Goal: Information Seeking & Learning: Learn about a topic

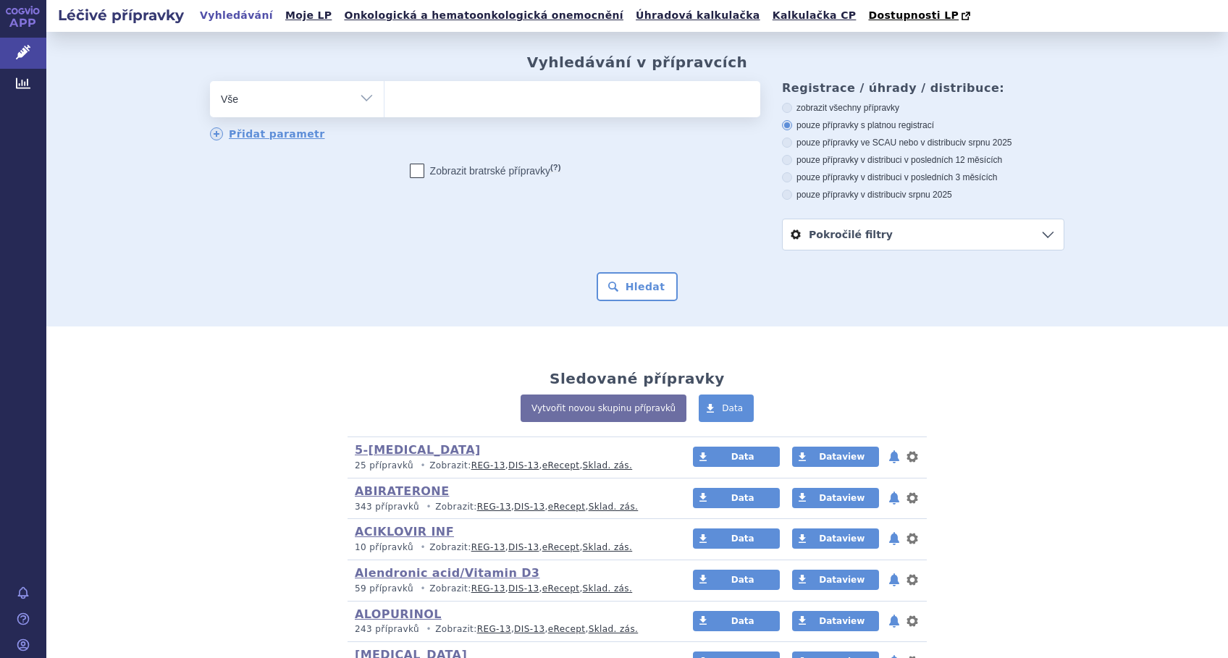
click at [471, 99] on ul at bounding box center [573, 96] width 376 height 30
click at [385, 99] on select at bounding box center [384, 98] width 1 height 36
type input "pe"
type input "peg"
type input "pegf"
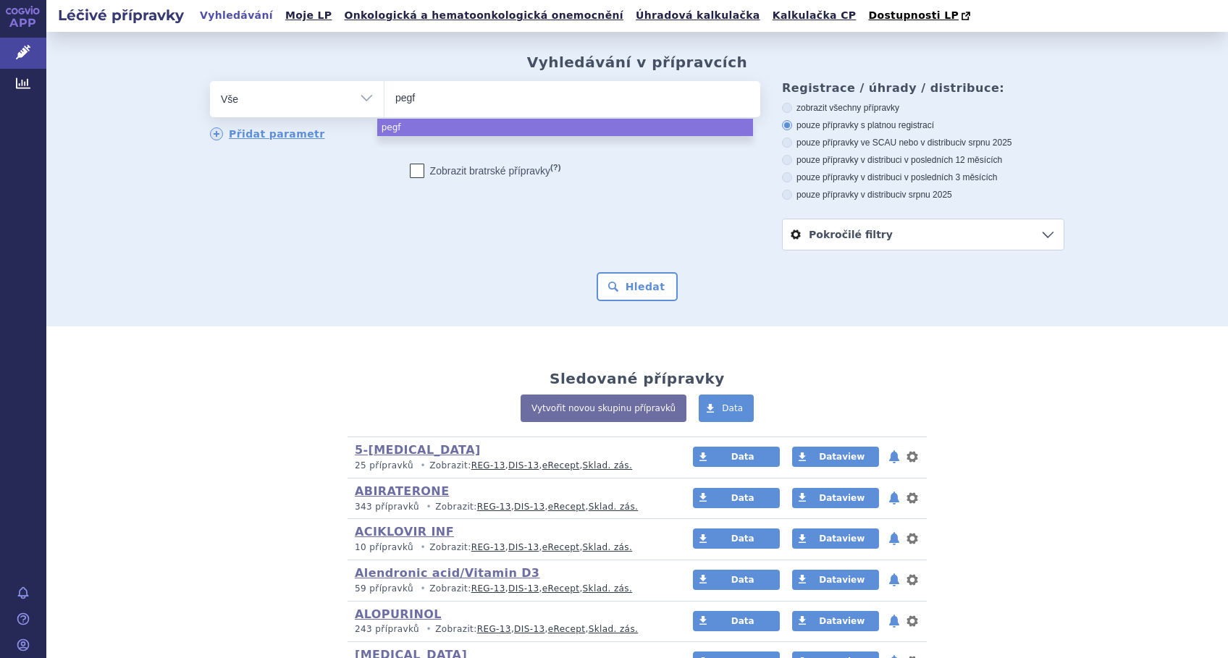
type input "pegfi"
type input "pegfil"
type input "pegfilg"
select select "pegfilg"
click at [626, 285] on button "Hledat" at bounding box center [638, 286] width 82 height 29
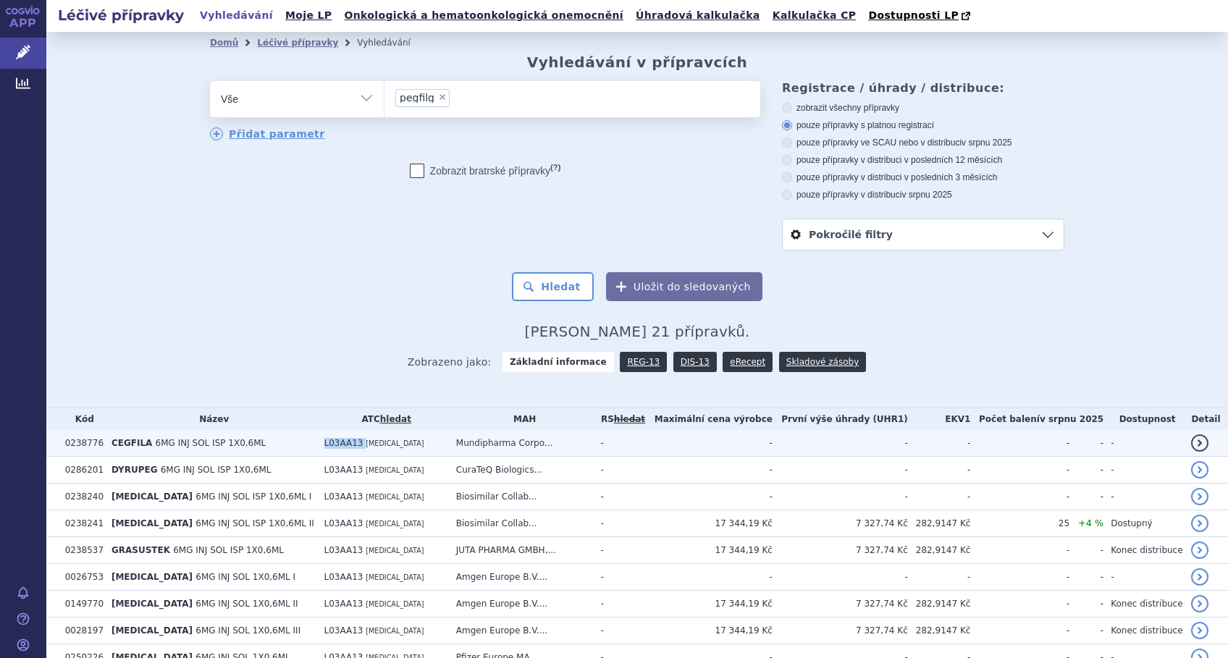
drag, startPoint x: 340, startPoint y: 442, endPoint x: 267, endPoint y: 446, distance: 73.3
click at [267, 446] on tr "0238776 CEGFILA 6MG INJ SOL ISP 1X0,6ML L03AA13 [MEDICAL_DATA] Mundipharma Corp…" at bounding box center [637, 443] width 1182 height 27
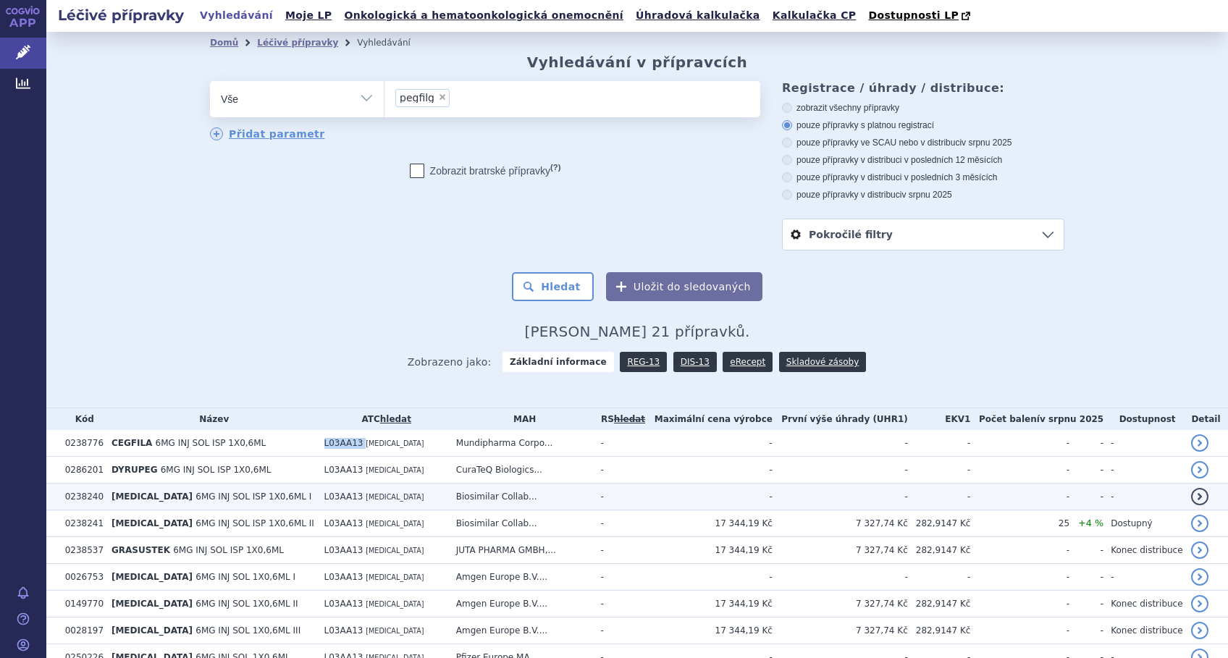
copy tr "L03AA13"
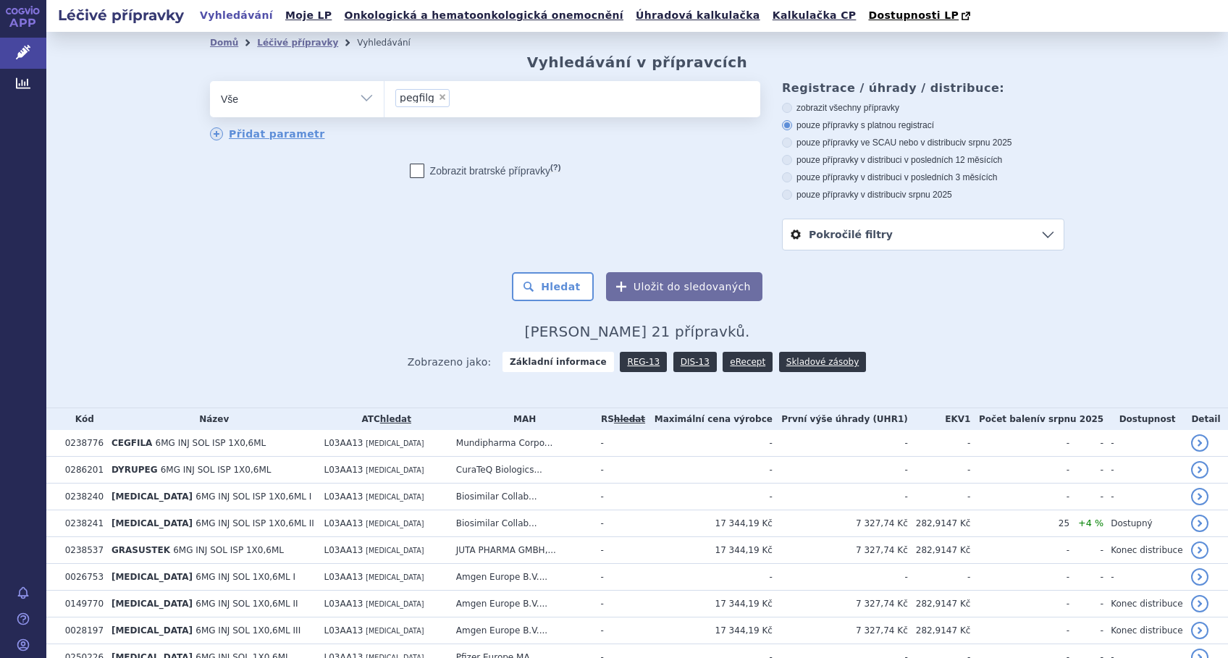
click at [438, 98] on span "×" at bounding box center [442, 97] width 9 height 9
click at [385, 98] on select "pegfilg" at bounding box center [384, 98] width 1 height 36
select select
click at [359, 102] on select "Vše Přípravek/SUKL kód MAH VPOIS ATC/Aktivní látka Léková forma Síla" at bounding box center [297, 97] width 174 height 33
select select "filter-atc-group"
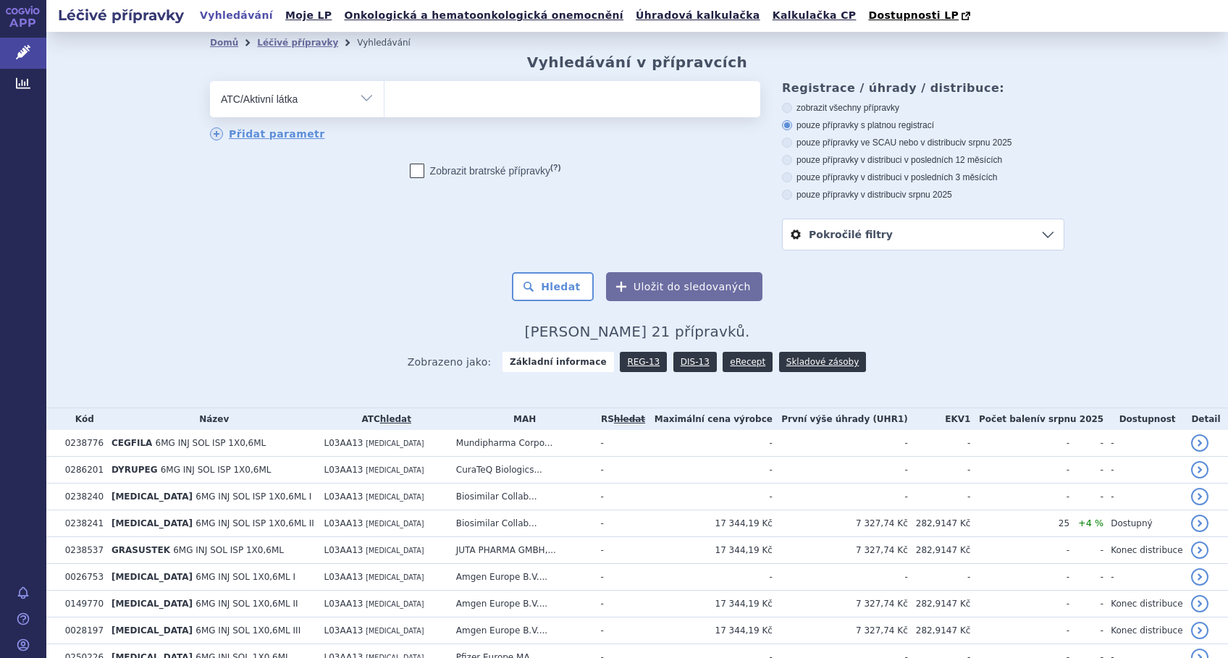
click at [210, 82] on select "Vše Přípravek/SUKL kód MAH VPOIS ATC/Aktivní látka Léková forma Síla" at bounding box center [297, 97] width 174 height 33
click at [427, 99] on ul at bounding box center [573, 96] width 376 height 30
click at [385, 99] on select at bounding box center [384, 98] width 1 height 36
paste input "L03AA13"
type input "L03AA13"
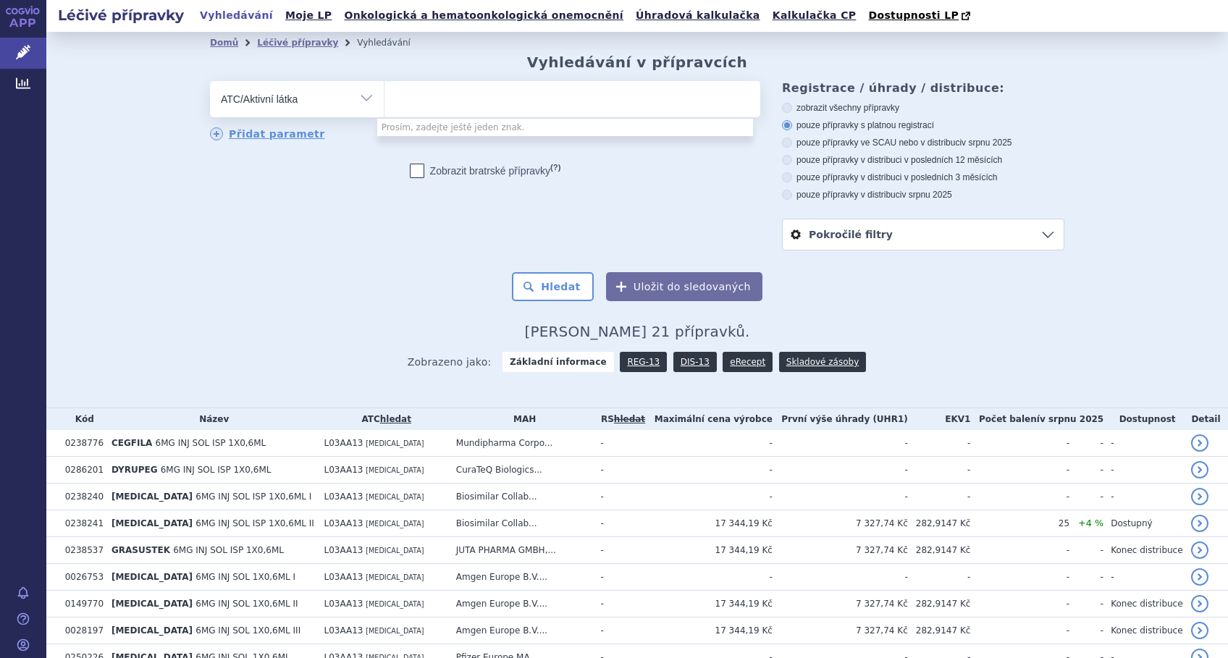
select select "L03AA13"
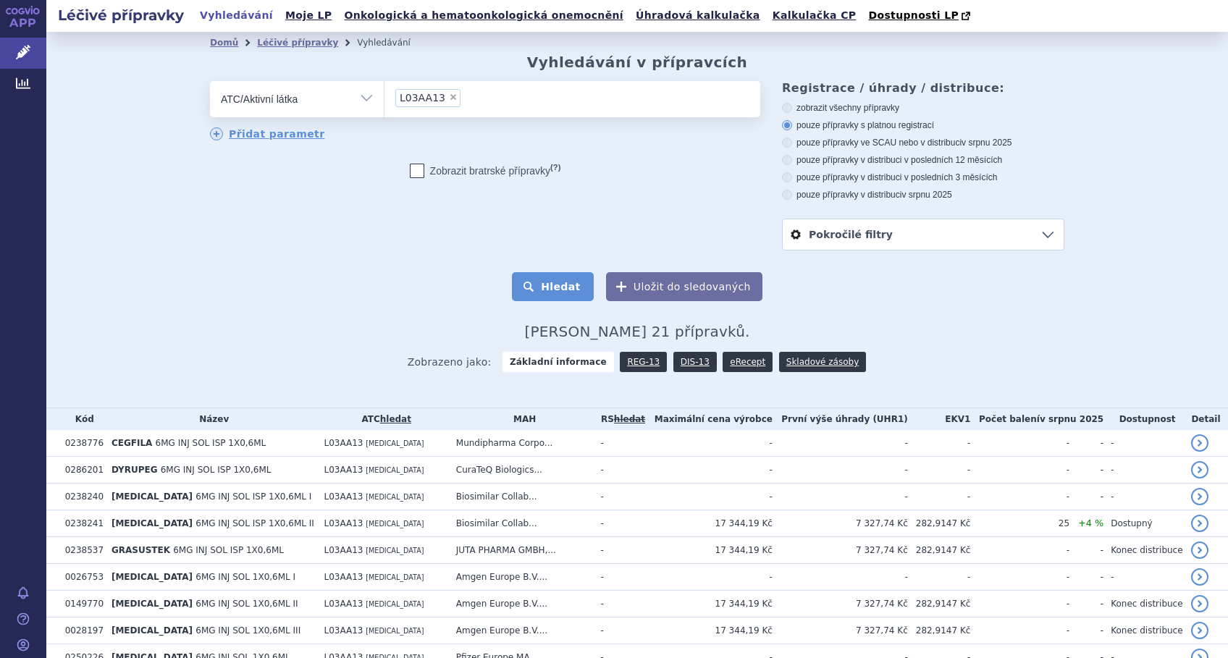
click at [550, 287] on button "Hledat" at bounding box center [553, 286] width 82 height 29
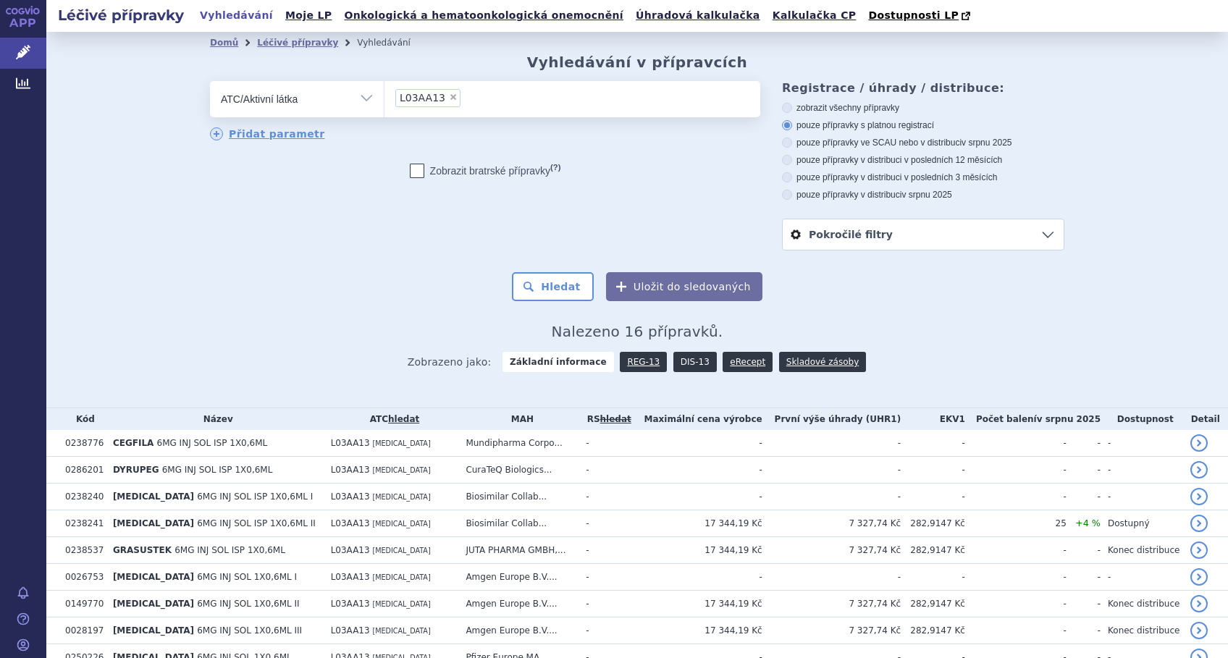
click at [684, 363] on link "DIS-13" at bounding box center [695, 362] width 43 height 20
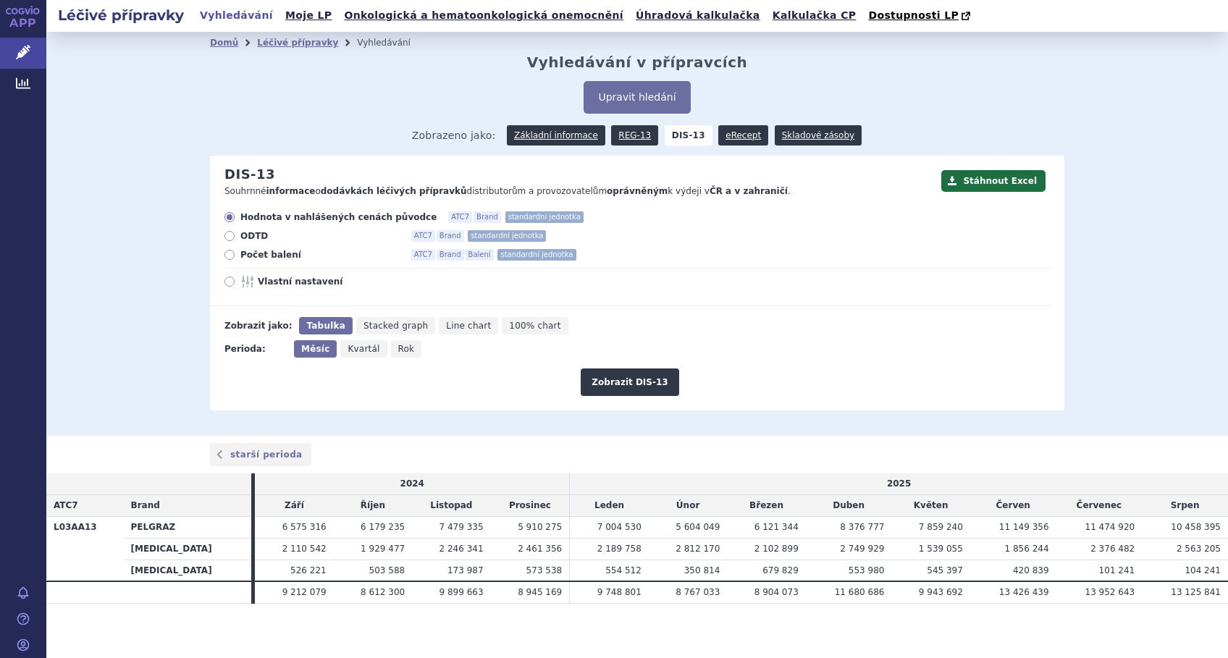
click at [225, 287] on icon at bounding box center [230, 282] width 10 height 10
click at [226, 287] on input "Vlastní nastavení" at bounding box center [230, 283] width 9 height 9
radio input "true"
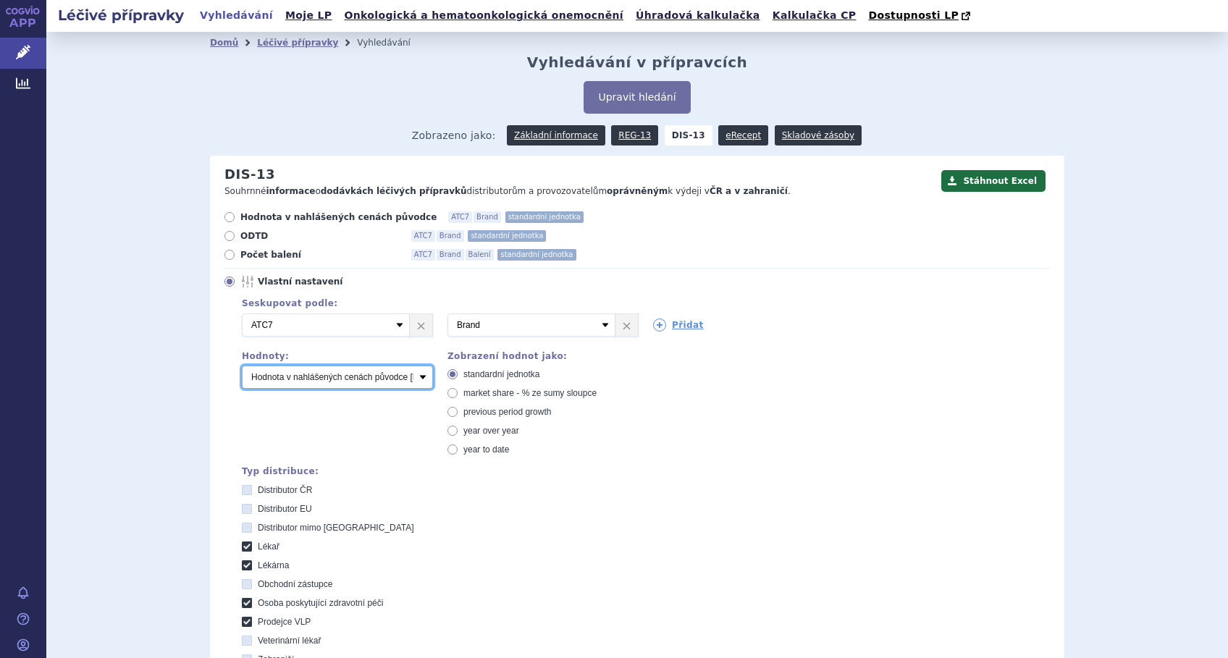
click at [413, 375] on select "Počet balení Hodnota v nahlášených cenách původce [DIS-13] Hodnota v maximálníc…" at bounding box center [337, 377] width 191 height 23
select select "packages"
click at [242, 366] on select "Počet balení Hodnota v nahlášených cenách původce [DIS-13] Hodnota v maximálníc…" at bounding box center [337, 377] width 191 height 23
click at [679, 325] on link "Přidat" at bounding box center [678, 325] width 51 height 13
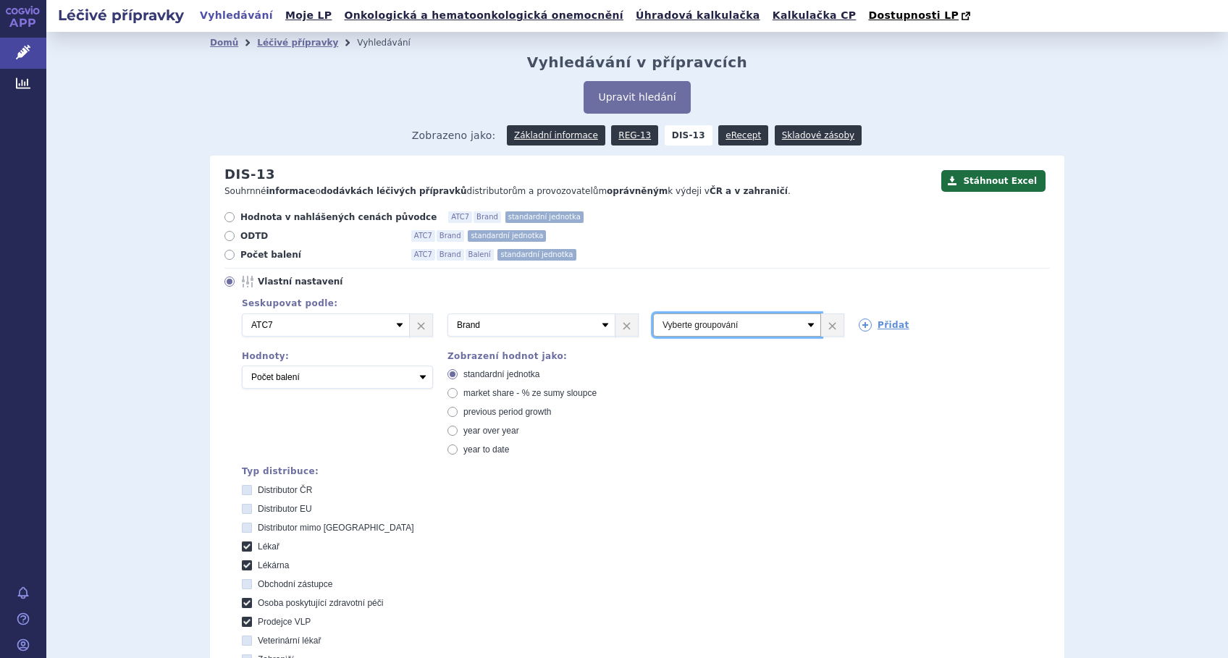
click at [687, 324] on select "Vyberte groupování ATC3 ATC5 ATC7 Brand Balení SÚKL kód MAH VPOIS Referenční sk…" at bounding box center [737, 325] width 168 height 23
select select "package"
click at [653, 314] on select "Vyberte groupování ATC3 ATC5 ATC7 Brand Balení SÚKL kód MAH VPOIS Referenční sk…" at bounding box center [737, 325] width 168 height 23
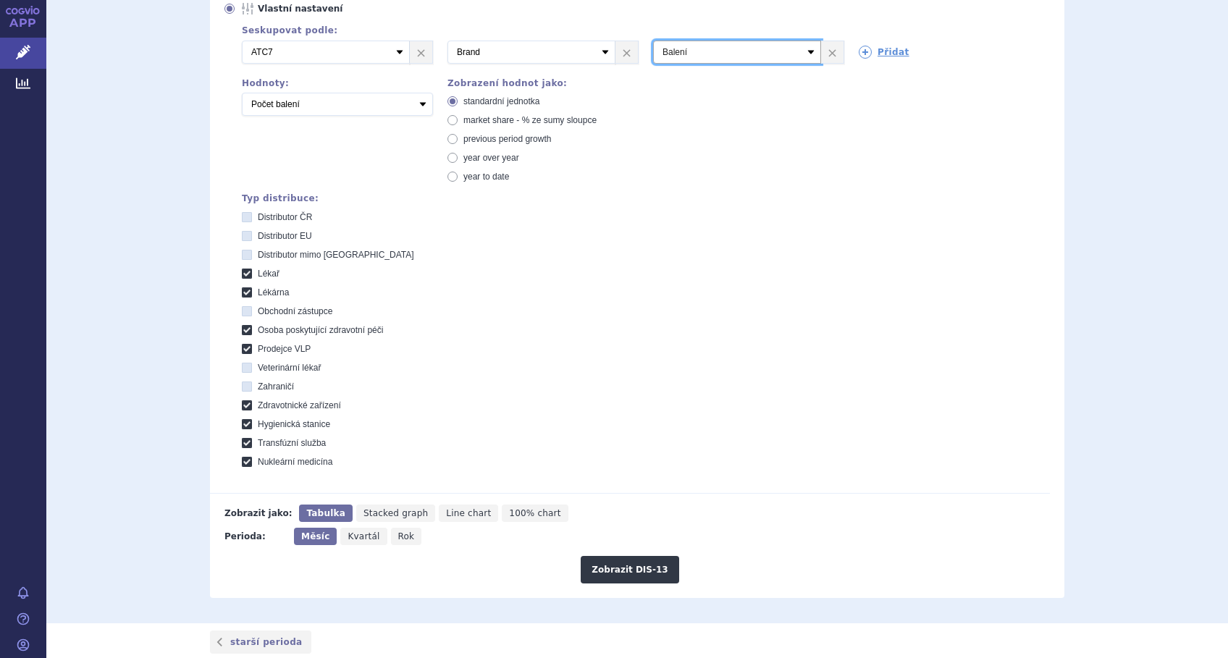
scroll to position [290, 0]
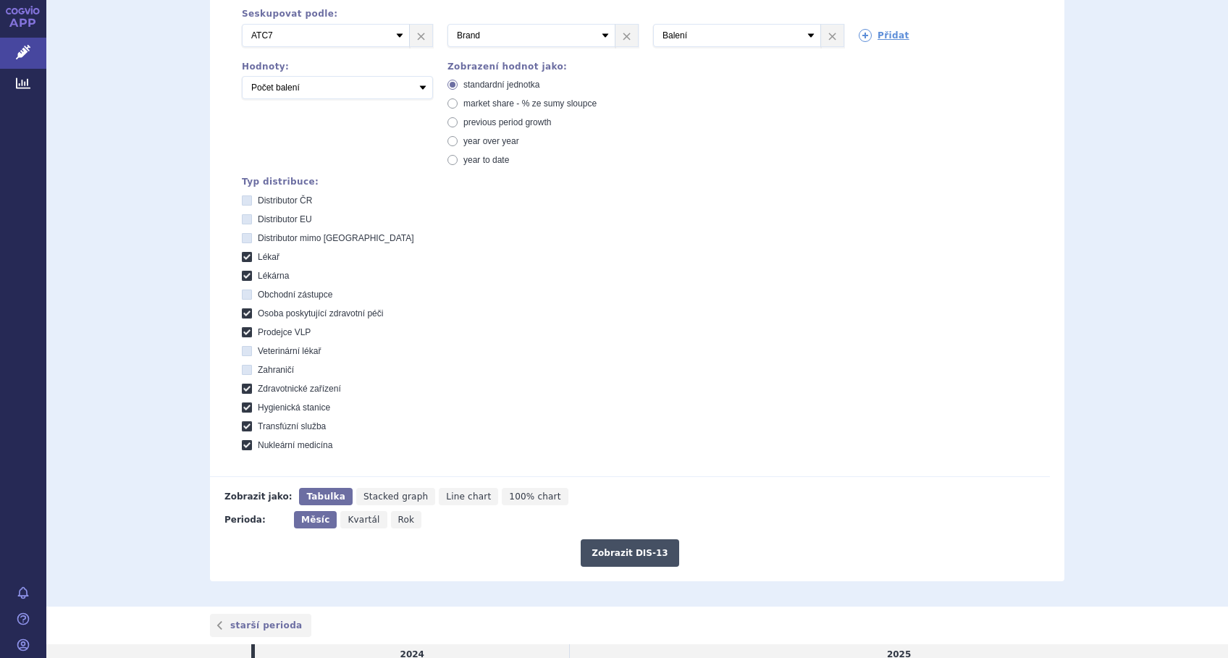
click at [626, 552] on button "Zobrazit DIS-13" at bounding box center [630, 554] width 98 height 28
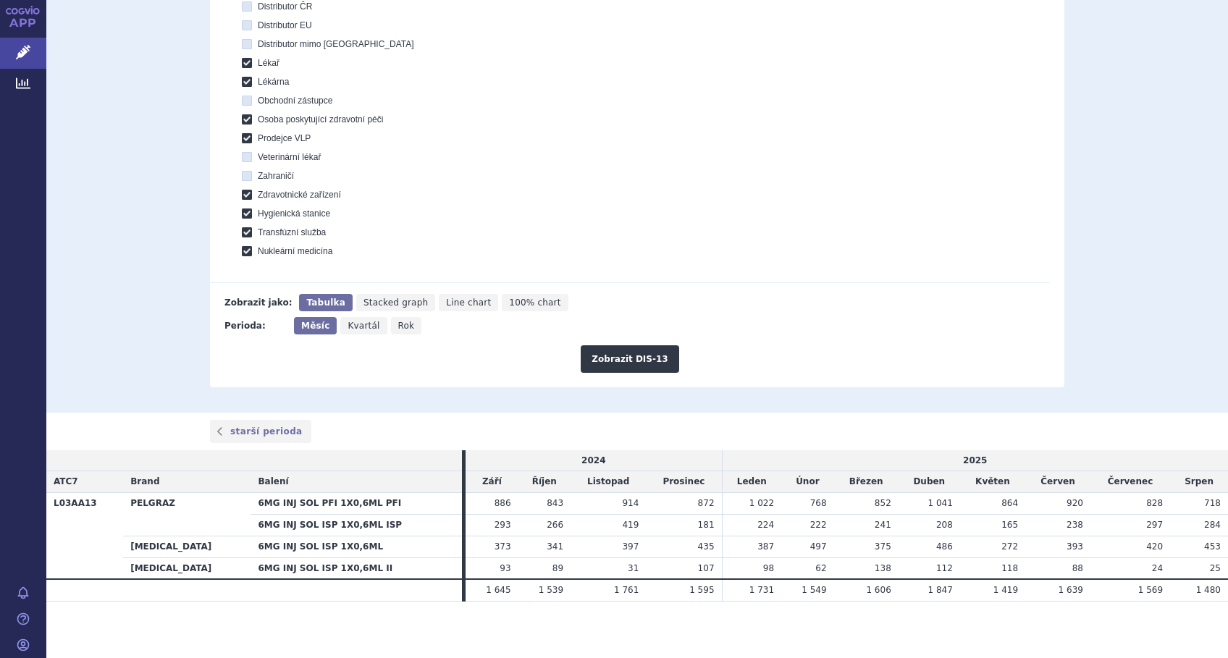
scroll to position [485, 0]
